Goal: Transaction & Acquisition: Subscribe to service/newsletter

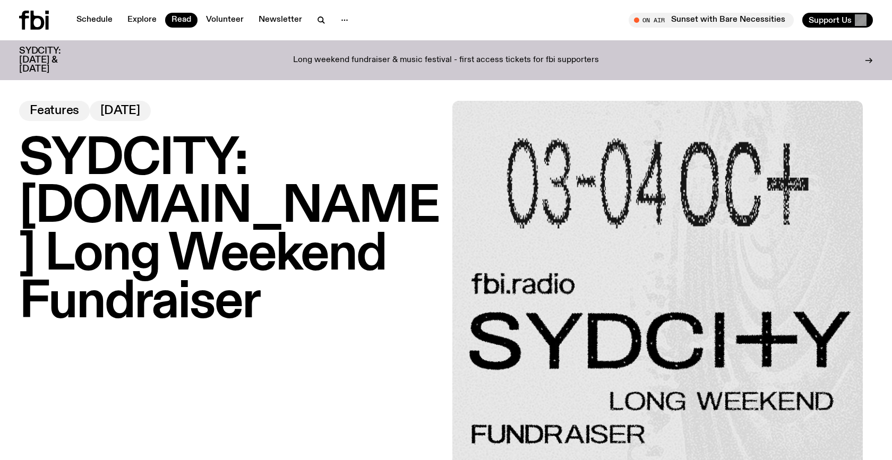
click at [124, 106] on span "[DATE]" at bounding box center [120, 111] width 40 height 12
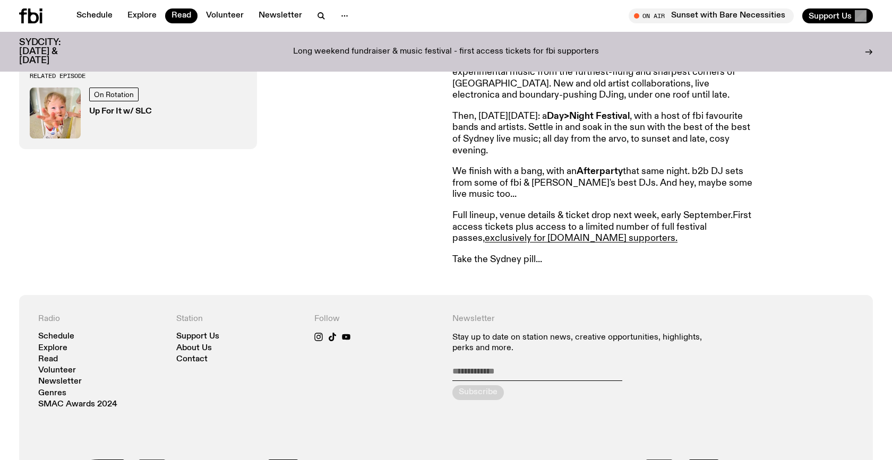
scroll to position [597, 0]
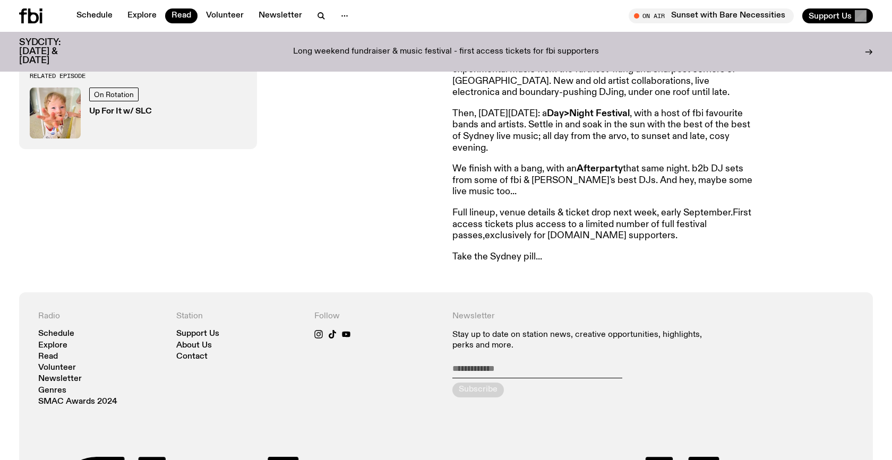
click at [530, 235] on link "exclusively for [DOMAIN_NAME] supporters." at bounding box center [581, 236] width 193 height 10
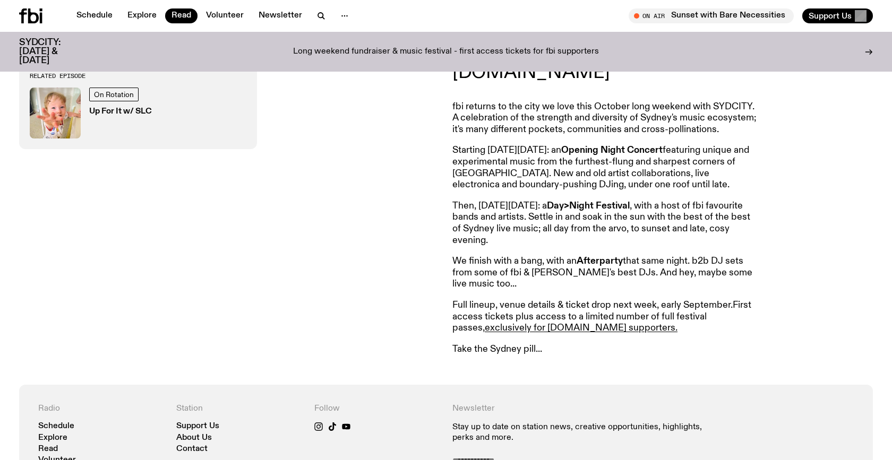
scroll to position [509, 0]
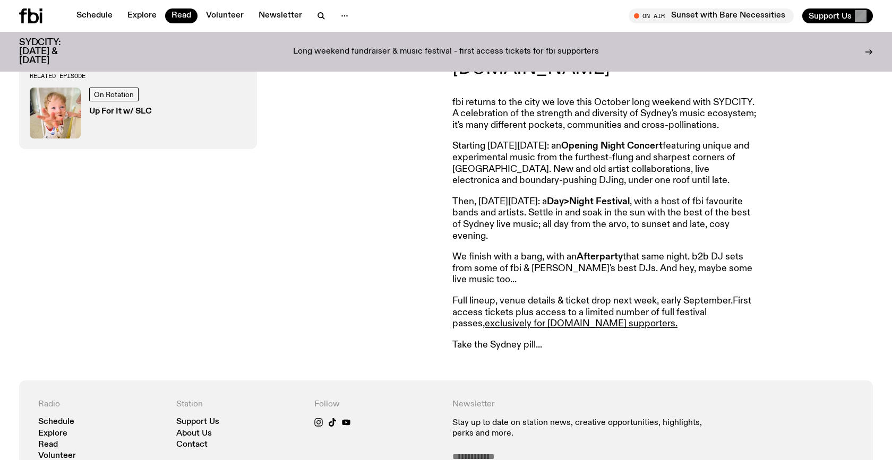
click at [537, 47] on p "Long weekend fundraiser & music festival - first access tickets for fbi support…" at bounding box center [446, 52] width 306 height 10
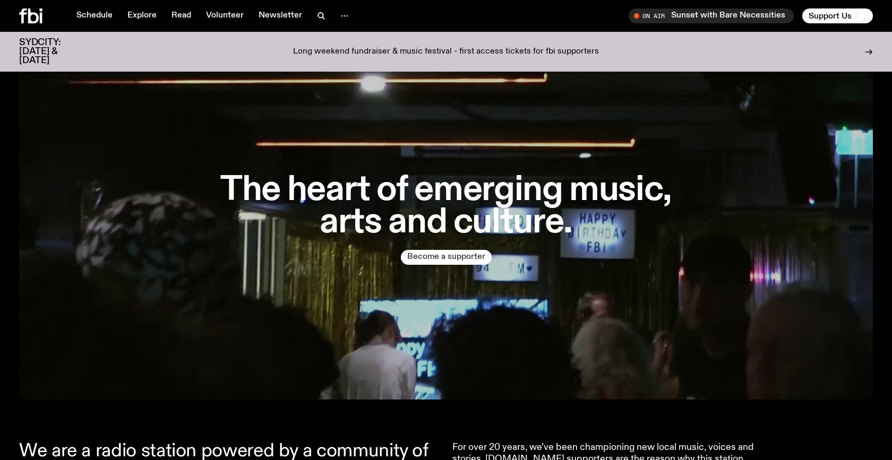
scroll to position [66, 0]
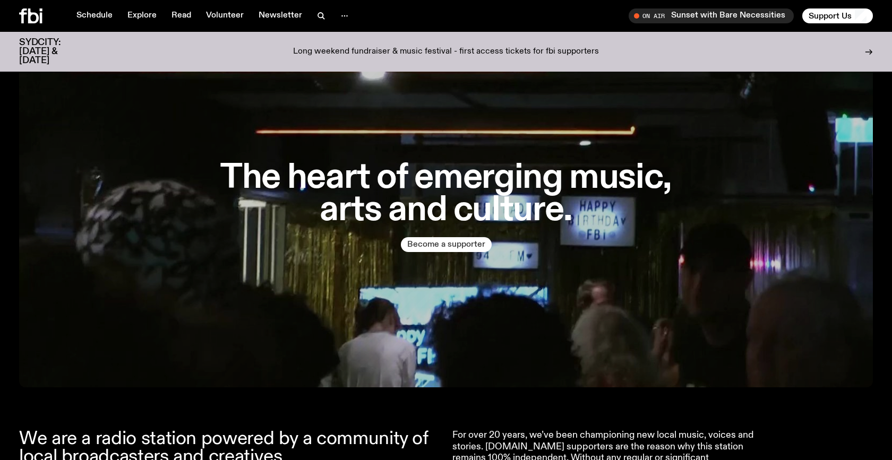
click at [452, 239] on button "Become a supporter" at bounding box center [446, 244] width 91 height 15
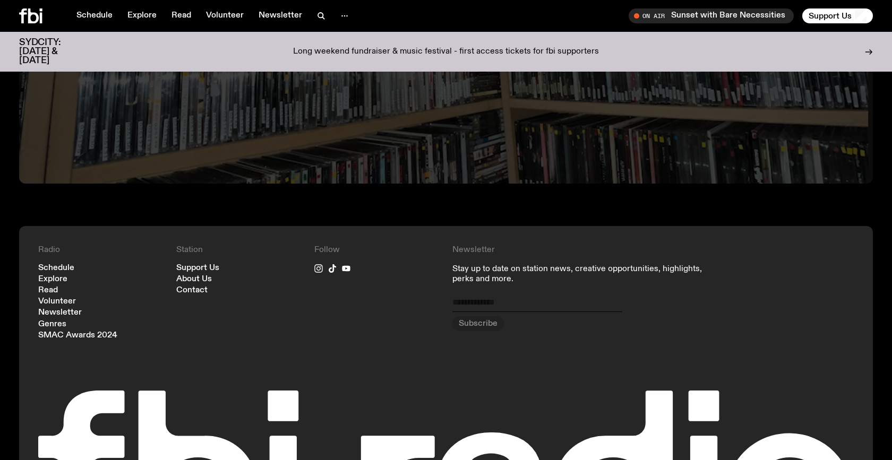
scroll to position [2573, 0]
click at [490, 297] on input "email" at bounding box center [537, 304] width 170 height 15
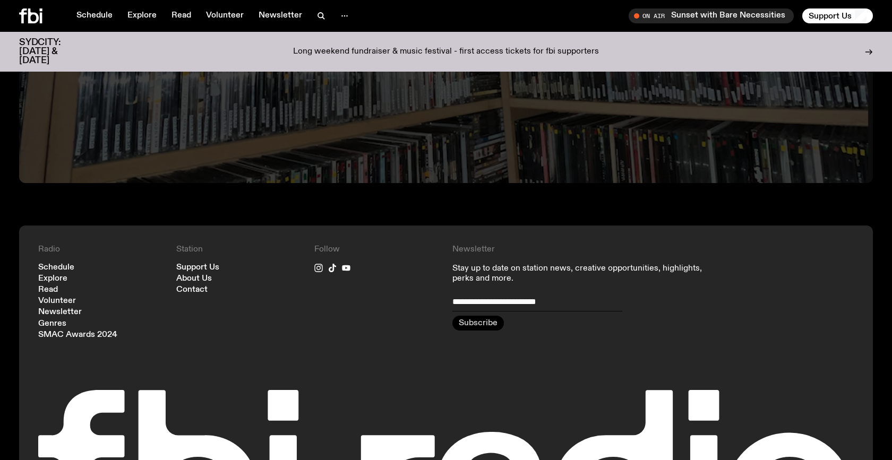
type input "**********"
click at [488, 316] on div "submit" at bounding box center [477, 323] width 51 height 15
click at [193, 286] on link "Contact" at bounding box center [191, 290] width 31 height 8
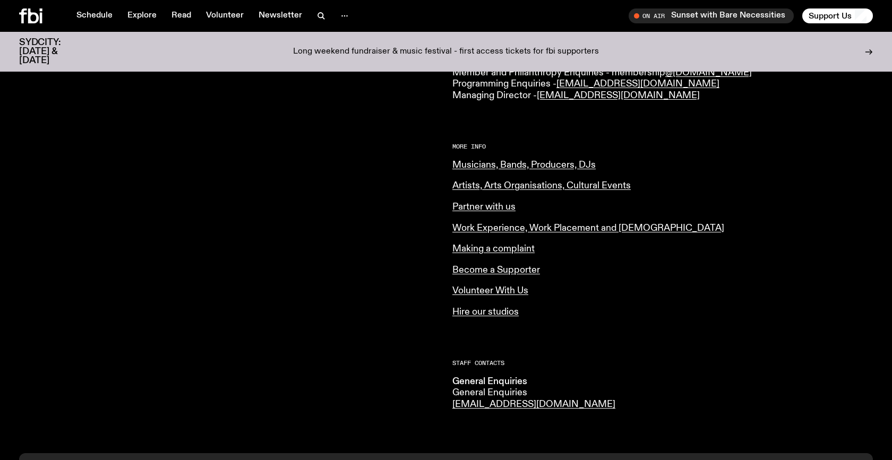
scroll to position [363, 0]
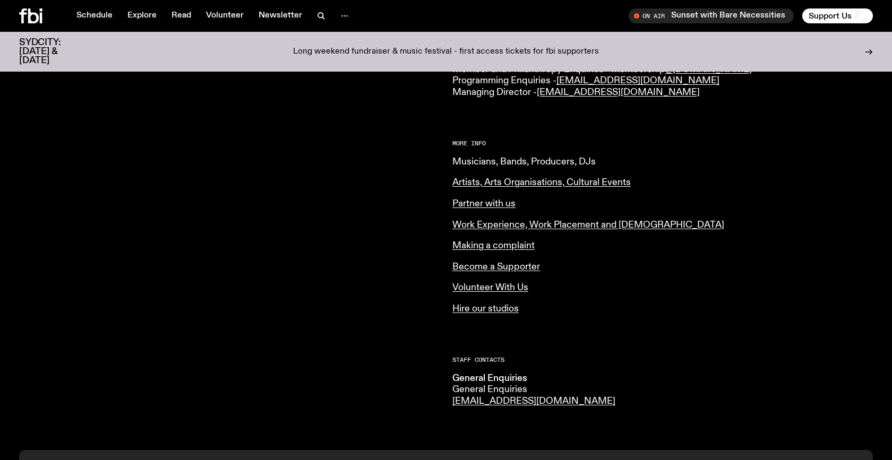
click at [536, 161] on link "Musicians, Bands, Producers, DJs" at bounding box center [523, 162] width 143 height 10
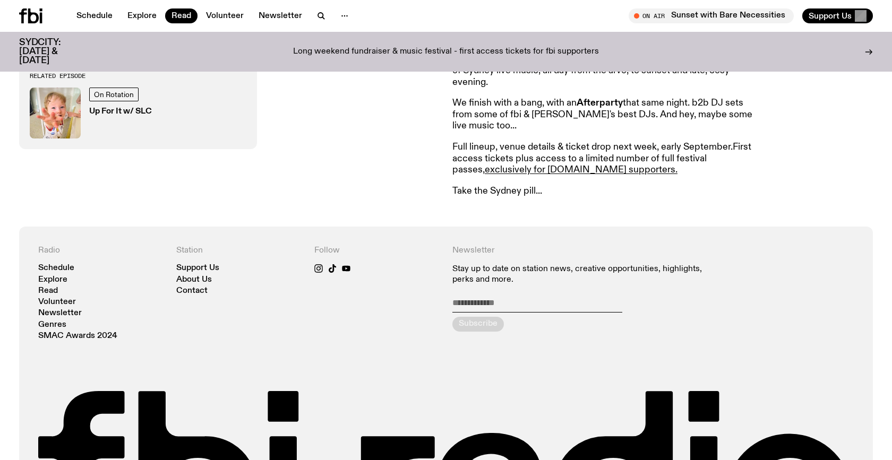
scroll to position [665, 0]
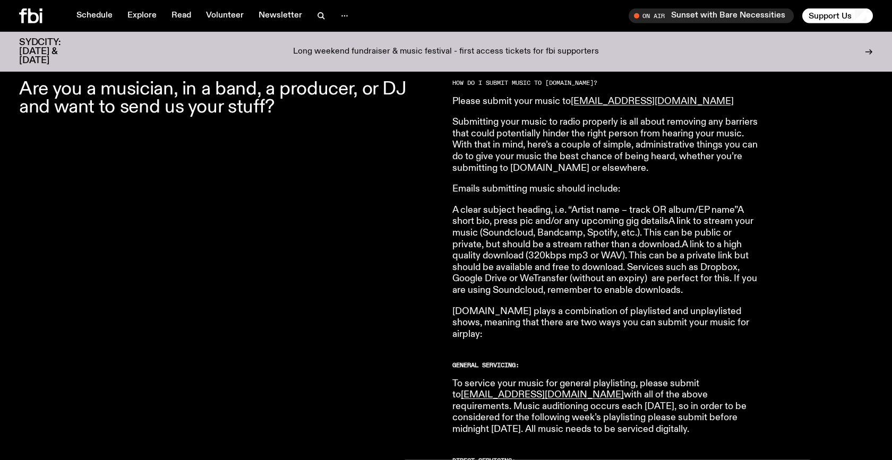
scroll to position [348, 0]
